Goal: Find specific page/section

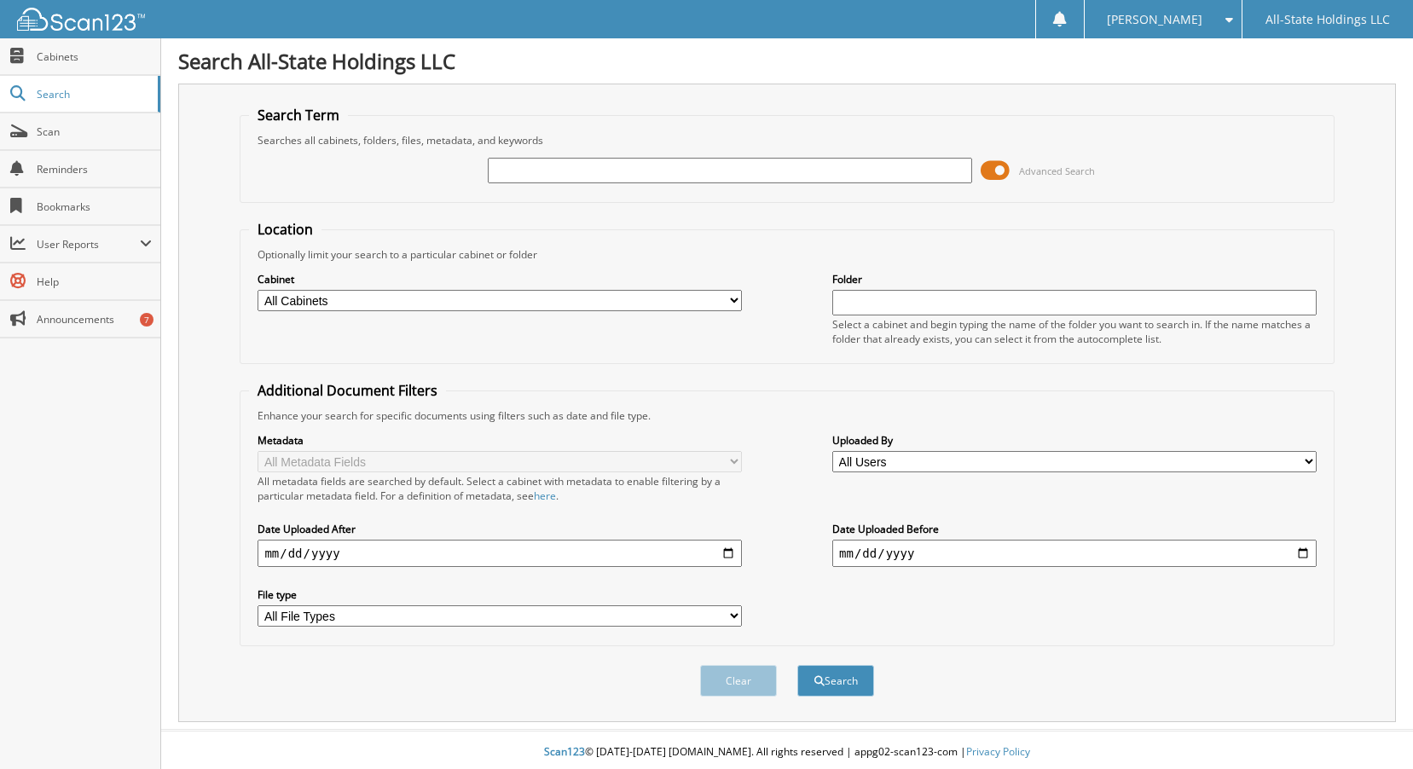
click at [563, 176] on input "text" at bounding box center [730, 171] width 484 height 26
type input "12422"
click at [989, 171] on span at bounding box center [994, 171] width 29 height 26
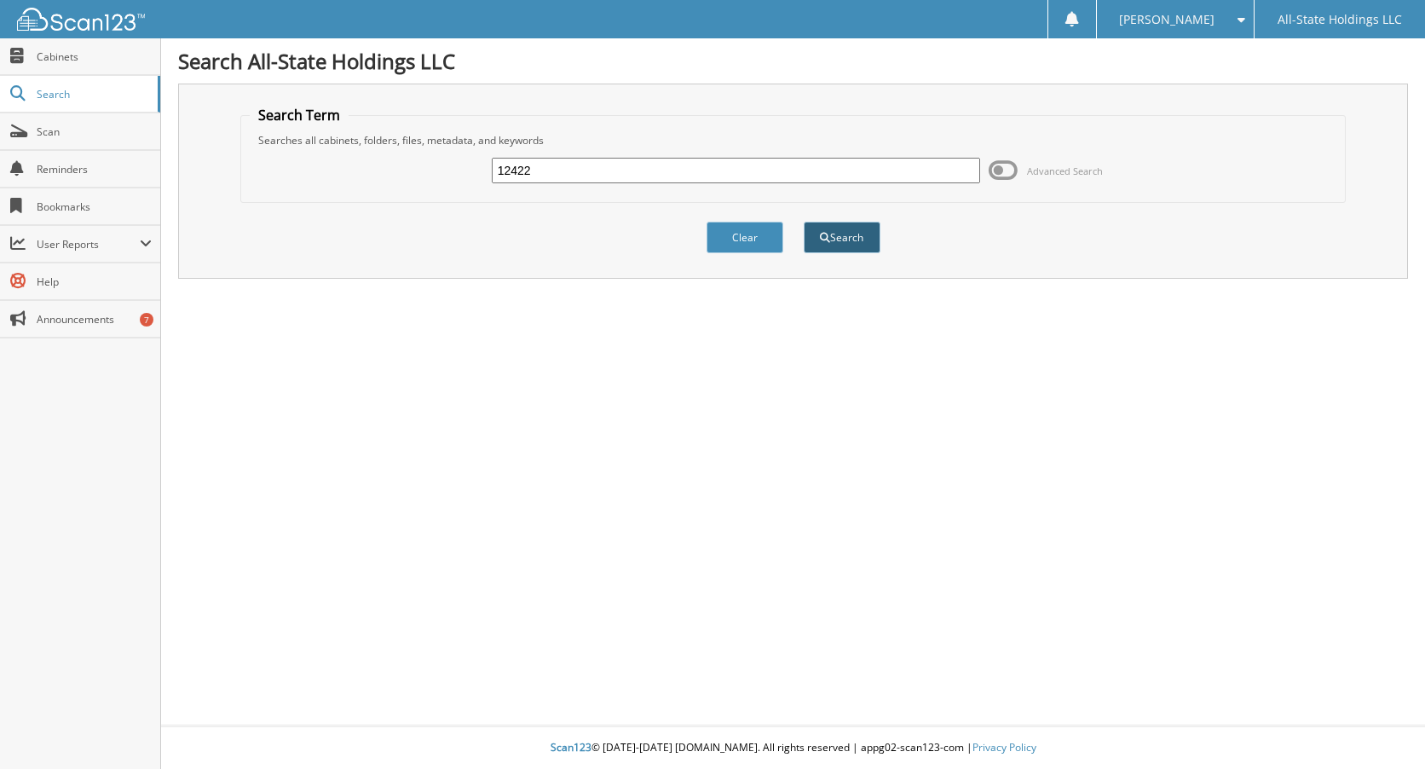
click at [832, 237] on button "Search" at bounding box center [842, 238] width 77 height 32
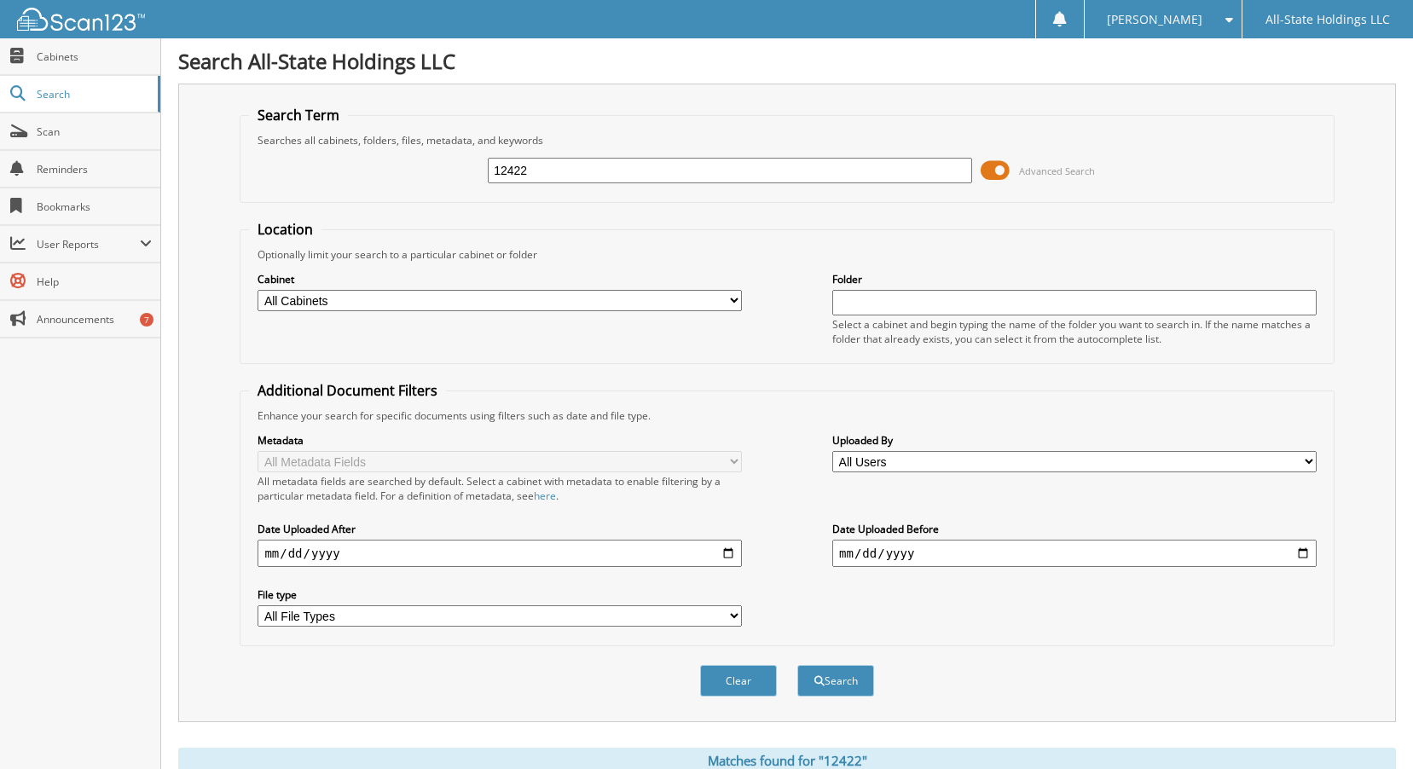
click at [988, 165] on span at bounding box center [994, 171] width 29 height 26
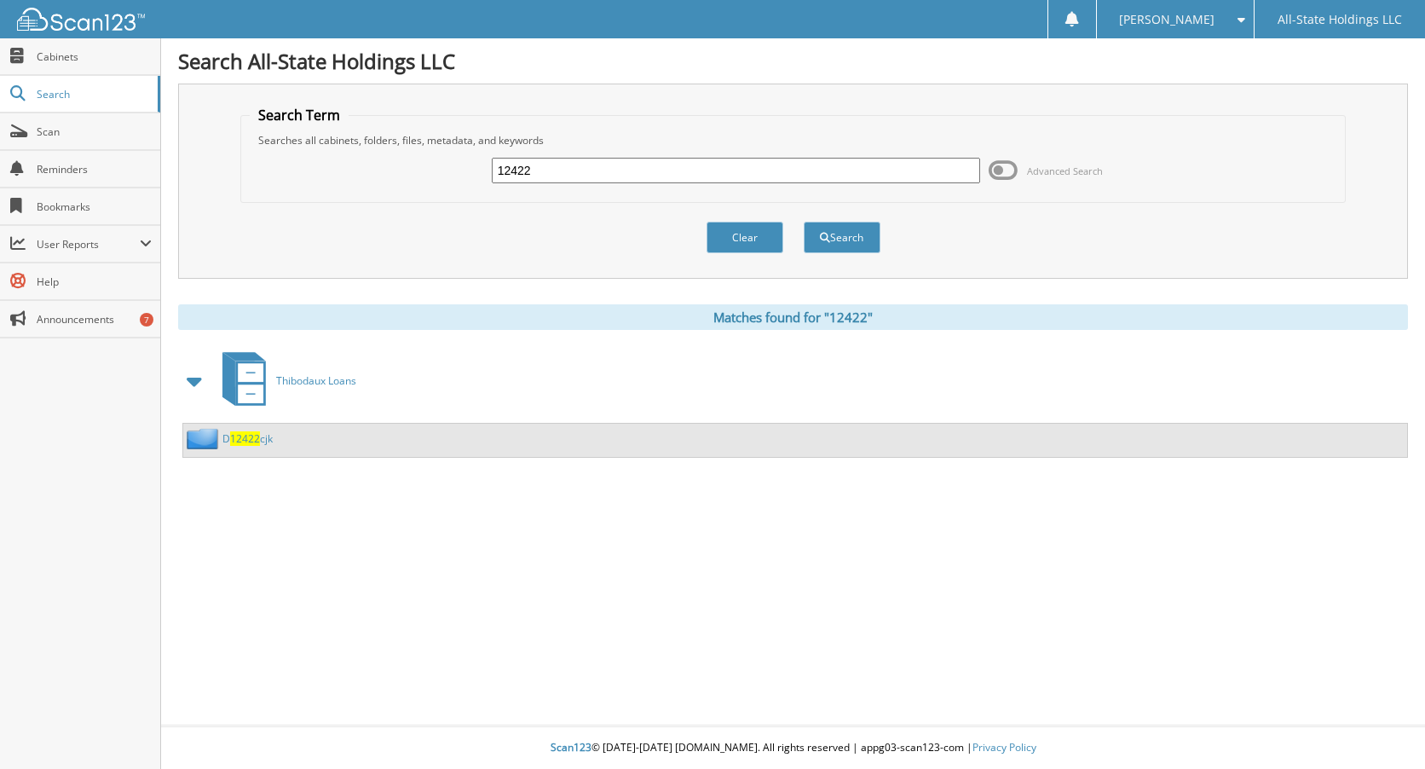
click at [251, 445] on span "12422" at bounding box center [245, 438] width 30 height 14
